Goal: Check status: Check status

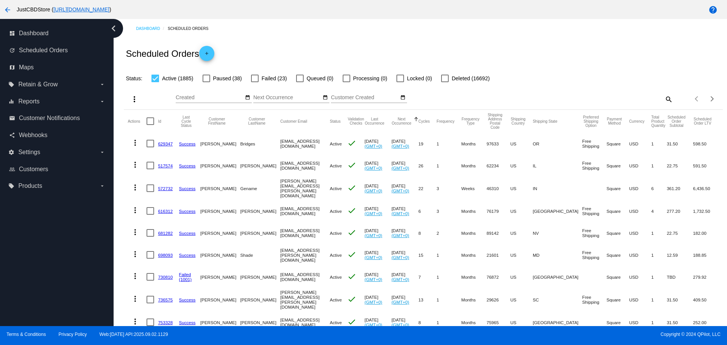
click at [480, 50] on div "Scheduled Orders add" at bounding box center [423, 53] width 599 height 30
click at [258, 75] on div at bounding box center [255, 79] width 8 height 8
click at [255, 82] on input "Failed (23)" at bounding box center [254, 82] width 0 height 0
checkbox input "true"
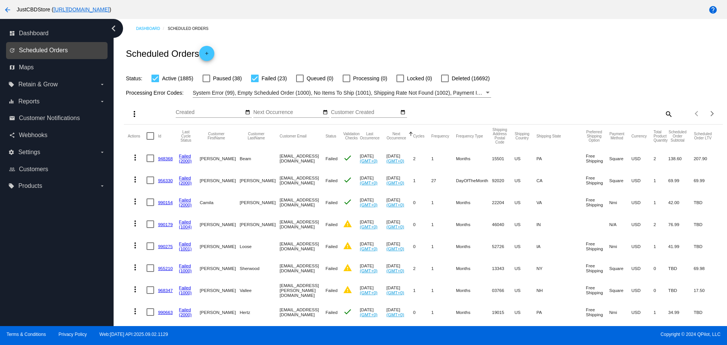
click at [43, 49] on span "Scheduled Orders" at bounding box center [43, 50] width 49 height 7
click at [157, 81] on div at bounding box center [155, 79] width 8 height 8
click at [155, 82] on input "Active (1885)" at bounding box center [155, 82] width 0 height 0
checkbox input "false"
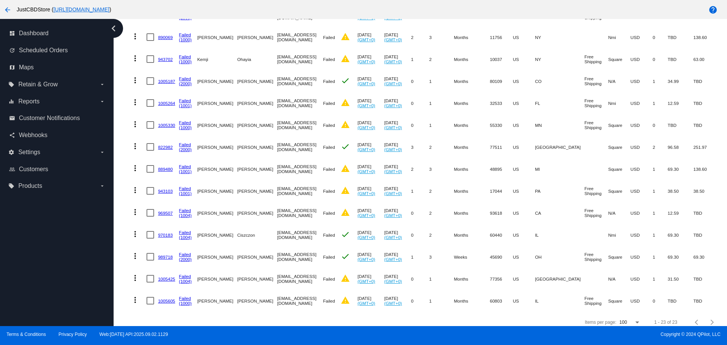
scroll to position [353, 0]
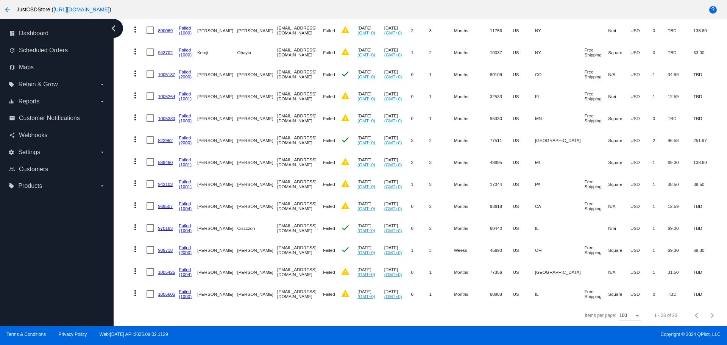
click at [163, 292] on link "1005605" at bounding box center [166, 294] width 17 height 5
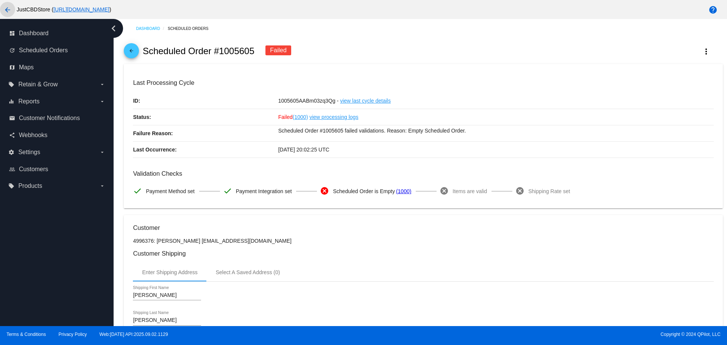
click at [5, 9] on mat-icon "arrow_back" at bounding box center [7, 9] width 9 height 9
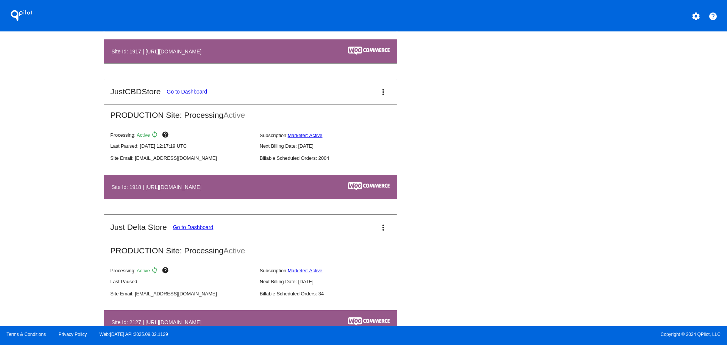
scroll to position [909, 0]
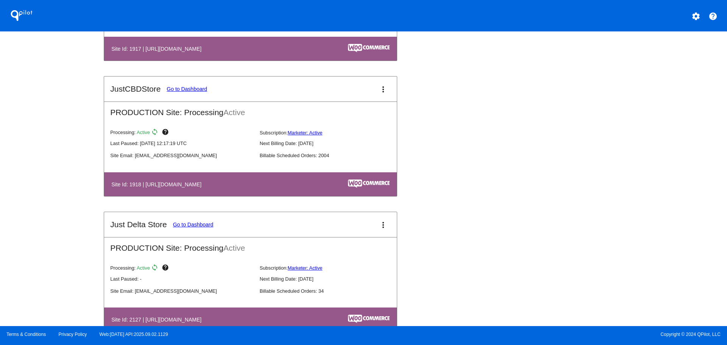
click at [167, 90] on link "Go to Dashboard" at bounding box center [187, 89] width 41 height 6
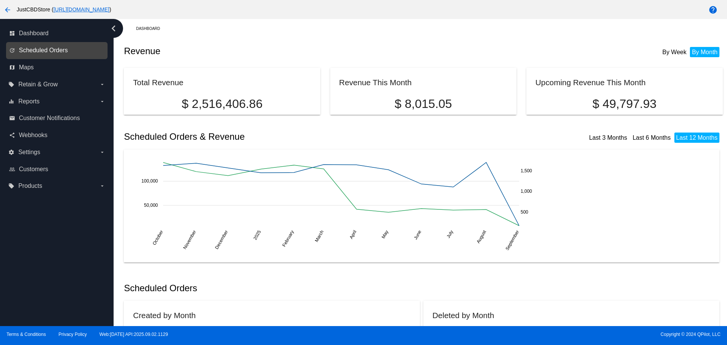
click at [51, 50] on span "Scheduled Orders" at bounding box center [43, 50] width 49 height 7
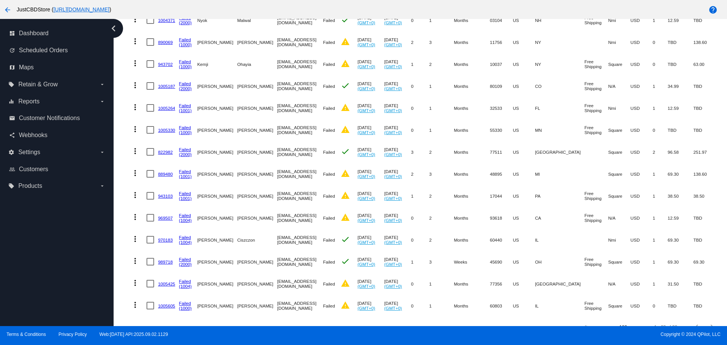
scroll to position [353, 0]
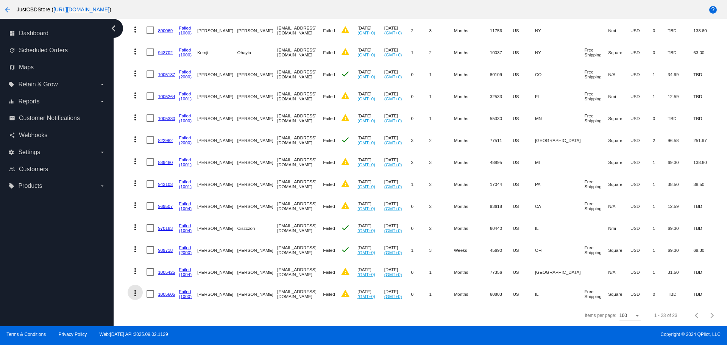
click at [136, 289] on mat-icon "more_vert" at bounding box center [135, 293] width 9 height 9
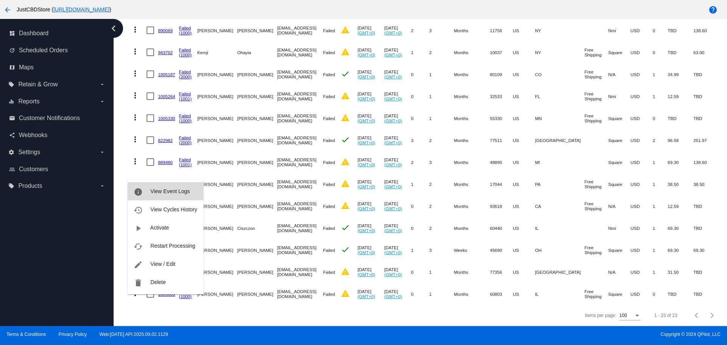
click at [181, 193] on span "View Event Logs" at bounding box center [169, 191] width 39 height 6
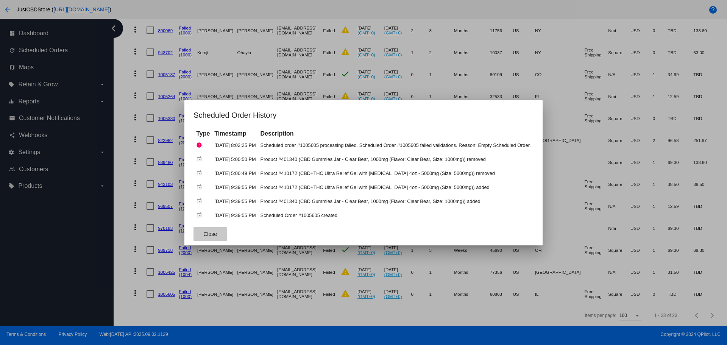
click at [203, 231] on span "Close" at bounding box center [210, 234] width 14 height 6
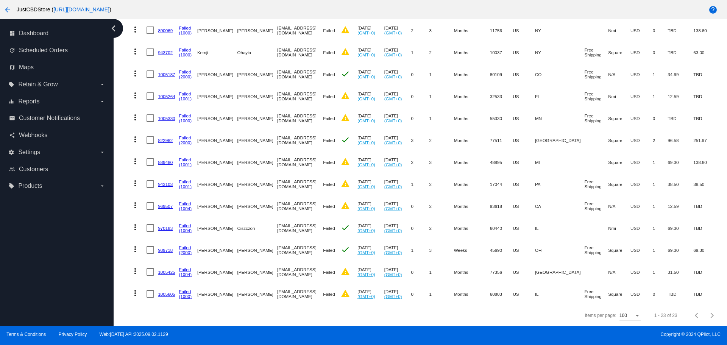
click at [177, 265] on mat-cell "1005425" at bounding box center [168, 272] width 21 height 22
click at [168, 270] on link "1005425" at bounding box center [166, 272] width 17 height 5
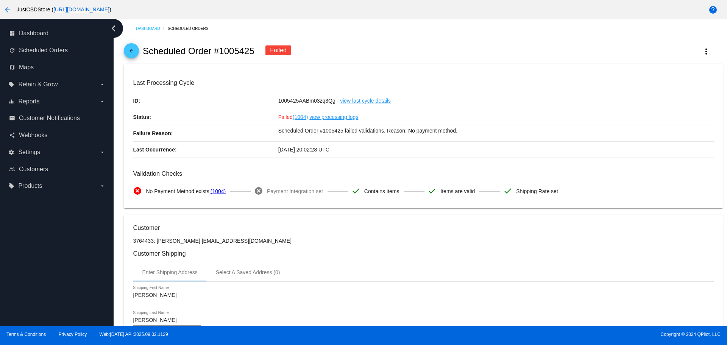
click at [134, 54] on mat-icon "arrow_back" at bounding box center [131, 52] width 9 height 9
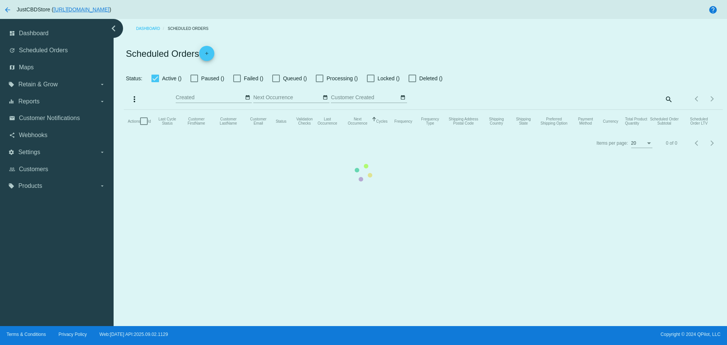
checkbox input "false"
checkbox input "true"
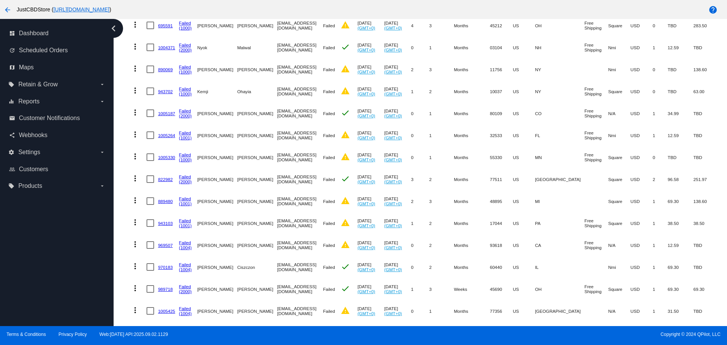
scroll to position [353, 0]
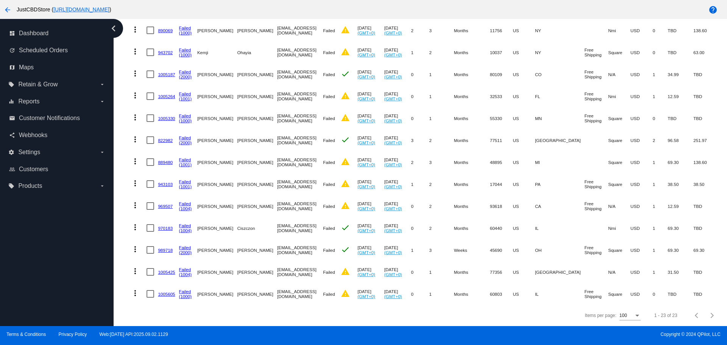
click at [168, 248] on link "989718" at bounding box center [165, 250] width 15 height 5
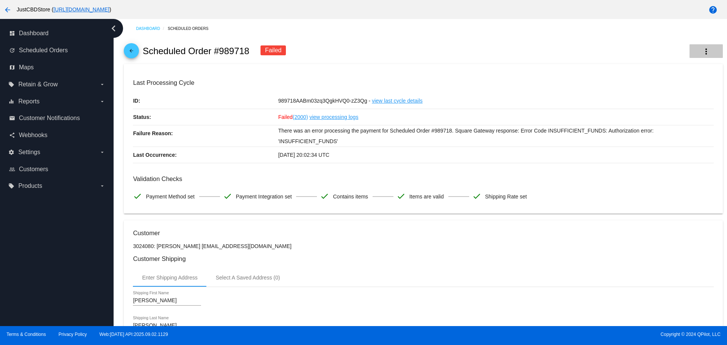
click at [702, 50] on mat-icon "more_vert" at bounding box center [706, 51] width 9 height 9
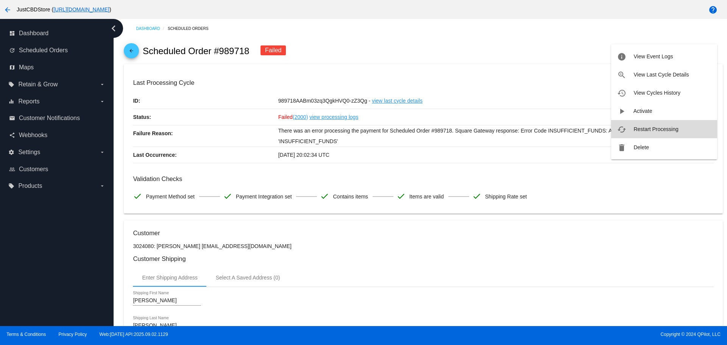
click at [667, 126] on button "cached Restart Processing" at bounding box center [664, 129] width 106 height 18
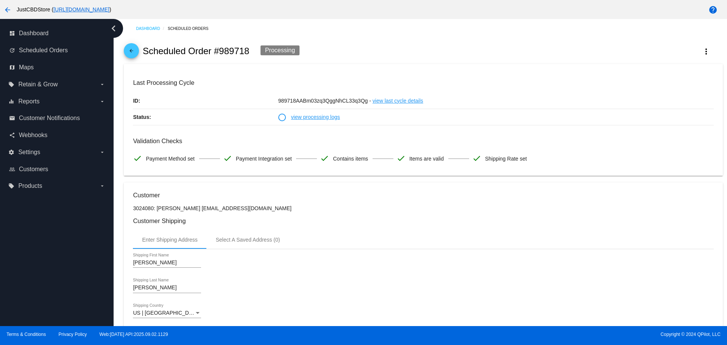
click at [116, 27] on icon "chevron_left" at bounding box center [114, 28] width 12 height 12
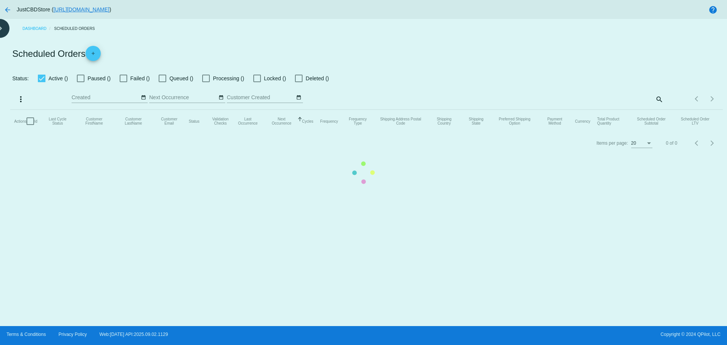
checkbox input "false"
checkbox input "true"
